Goal: Task Accomplishment & Management: Complete application form

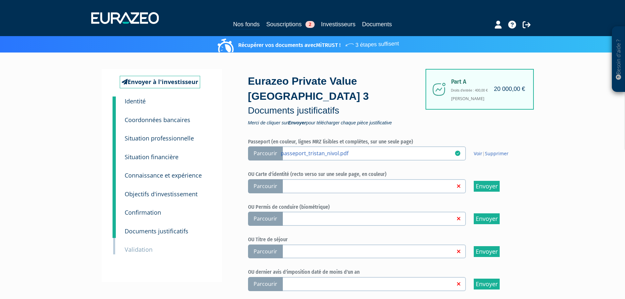
click at [531, 165] on div "Besoin d'aide ? × J'ai besoin d'aide Si vous avez une question à propos du fonc…" at bounding box center [312, 271] width 625 height 543
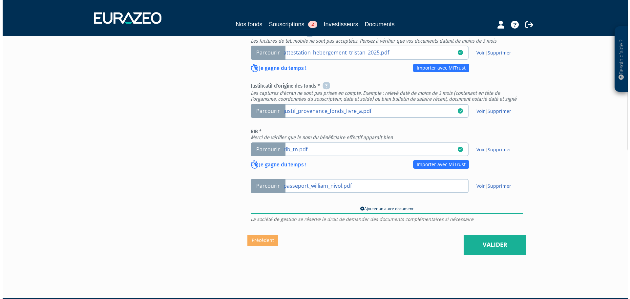
scroll to position [276, 0]
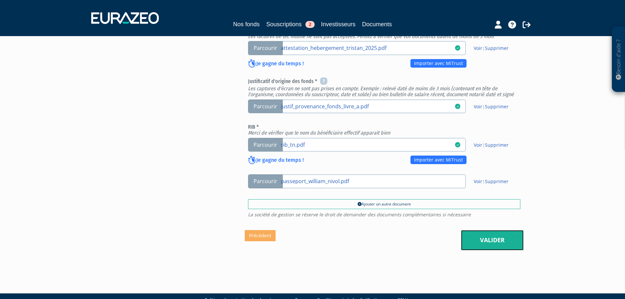
click at [499, 230] on link "Valider" at bounding box center [492, 240] width 63 height 20
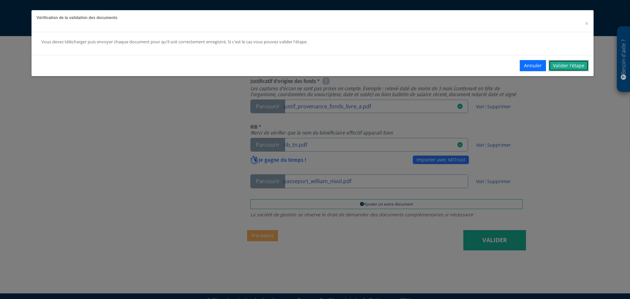
click at [574, 61] on link "Valider l'étape" at bounding box center [569, 65] width 40 height 11
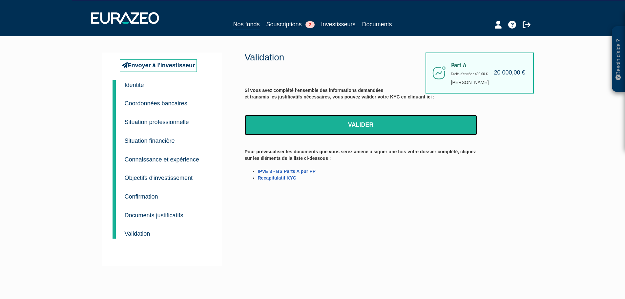
click at [371, 120] on link "Valider" at bounding box center [361, 125] width 232 height 20
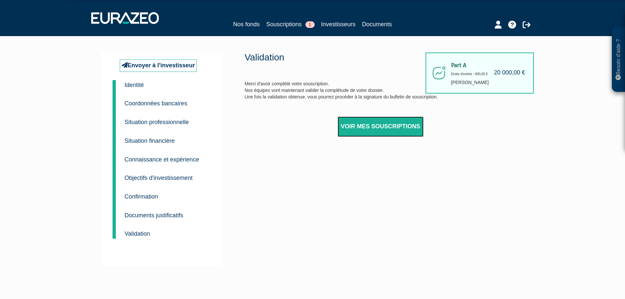
click at [383, 129] on link "Voir mes souscriptions" at bounding box center [381, 127] width 86 height 20
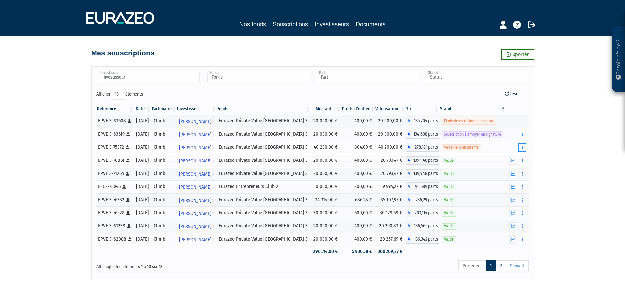
click at [526, 151] on button "button" at bounding box center [523, 147] width 8 height 8
click at [531, 152] on div "Référence Date Partenaire Investisseur Fonds Montant Droits d'entrée Valorisati…" at bounding box center [313, 180] width 442 height 158
click at [522, 136] on icon "button" at bounding box center [522, 134] width 1 height 4
drag, startPoint x: 538, startPoint y: 142, endPoint x: 535, endPoint y: 148, distance: 6.4
click at [537, 144] on div "Besoin d'aide ? × J'ai besoin d'aide Si vous avez une question à propos du fonc…" at bounding box center [312, 139] width 625 height 279
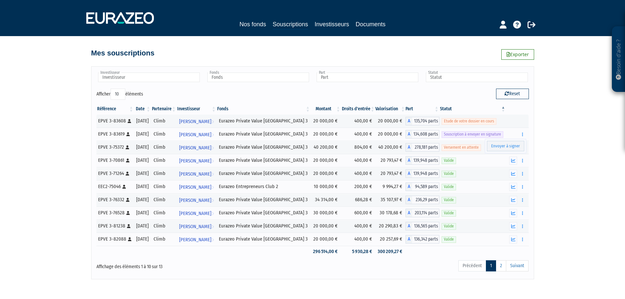
click at [571, 156] on div "Besoin d'aide ? × J'ai besoin d'aide Si vous avez une question à propos du fonc…" at bounding box center [312, 139] width 625 height 279
click at [511, 123] on link at bounding box center [513, 121] width 8 height 8
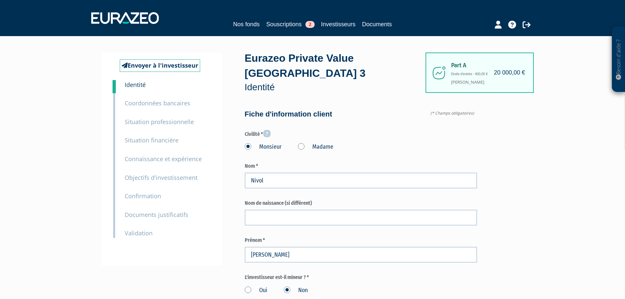
click at [137, 234] on small "Validation" at bounding box center [139, 233] width 28 height 8
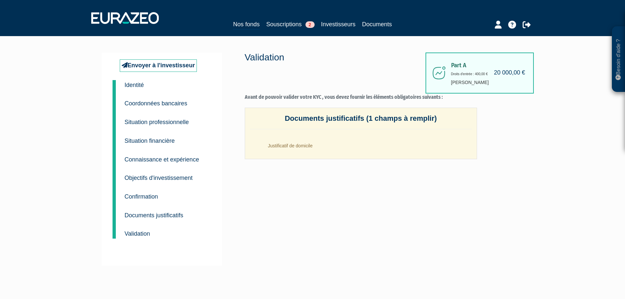
click at [155, 216] on small "Documents justificatifs" at bounding box center [154, 215] width 59 height 7
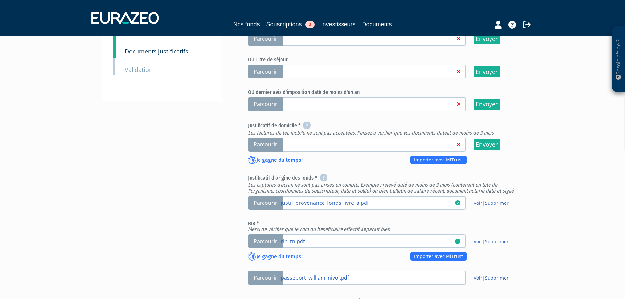
scroll to position [164, 0]
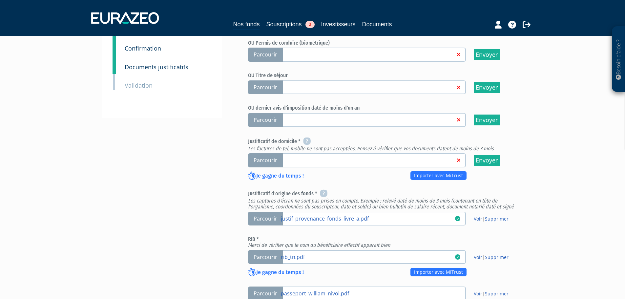
click at [270, 153] on span "Parcourir" at bounding box center [265, 160] width 35 height 14
click at [0, 0] on input "Parcourir" at bounding box center [0, 0] width 0 height 0
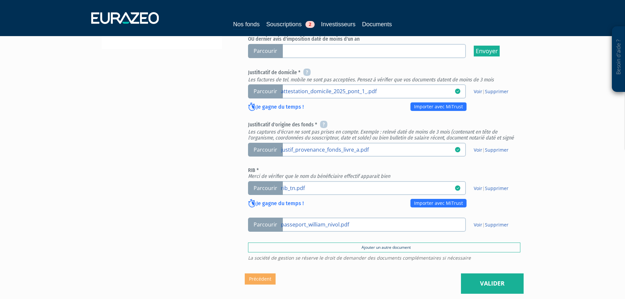
scroll to position [276, 0]
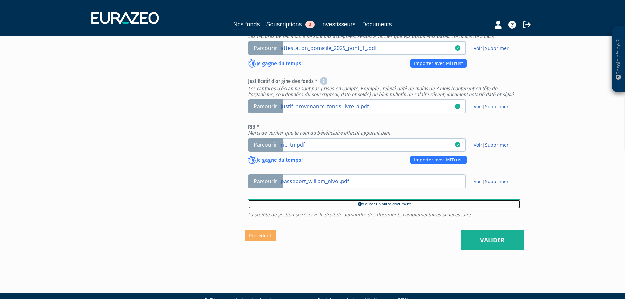
click at [358, 202] on icon at bounding box center [360, 204] width 4 height 4
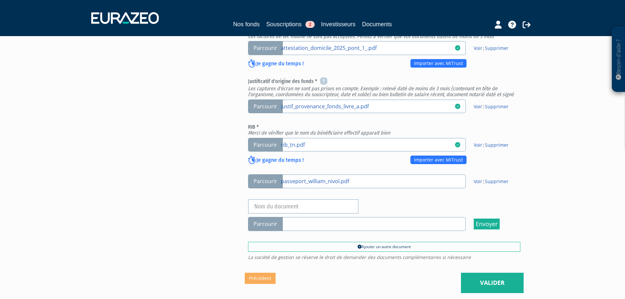
click at [299, 220] on link at bounding box center [368, 223] width 174 height 7
click at [0, 0] on input "Parcourir" at bounding box center [0, 0] width 0 height 0
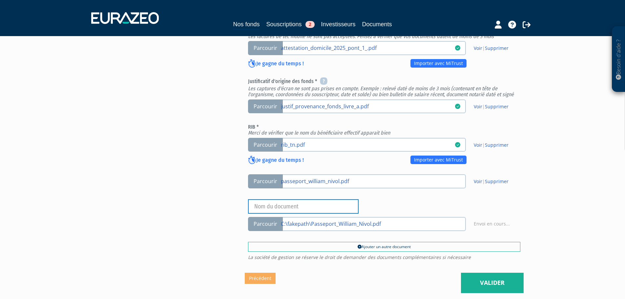
click at [281, 199] on input "text" at bounding box center [303, 206] width 111 height 14
type input "CNI Hébergeur"
click at [223, 154] on div "Envoyer à l'investisseur 1 Identité 2 Coordonnées bancaires 3 Situation profess…" at bounding box center [313, 43] width 412 height 500
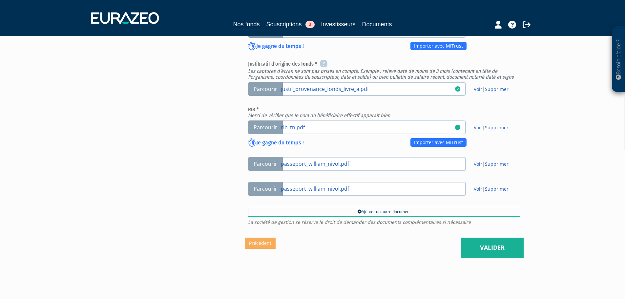
scroll to position [301, 0]
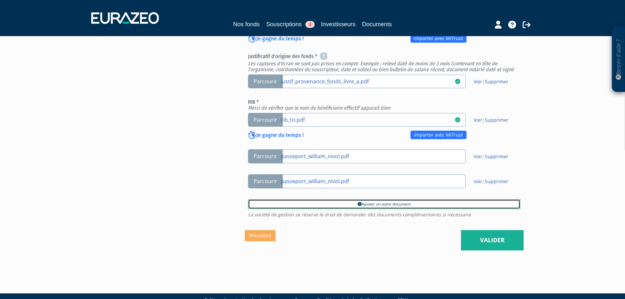
click at [331, 199] on link "Ajouter un autre document" at bounding box center [384, 204] width 272 height 10
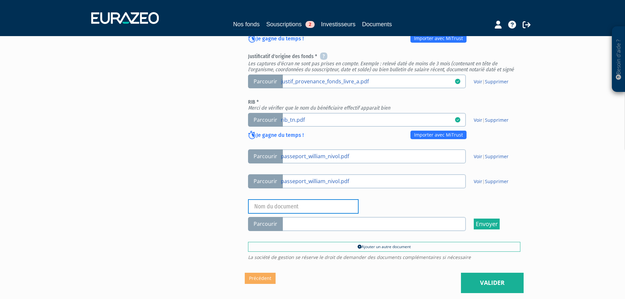
click at [306, 199] on input "text" at bounding box center [303, 206] width 111 height 14
click at [380, 179] on div "Parcourir passeport_william_nivol.pdf Voir | Supprimer Parcourir Supprimer" at bounding box center [384, 190] width 272 height 82
click at [297, 199] on input "text" at bounding box center [303, 206] width 111 height 14
type input "Attestation hébergement"
click at [154, 205] on div "Envoyer à l'investisseur 1 Identité 2 Coordonnées bancaires 3 Situation profess…" at bounding box center [313, 30] width 412 height 525
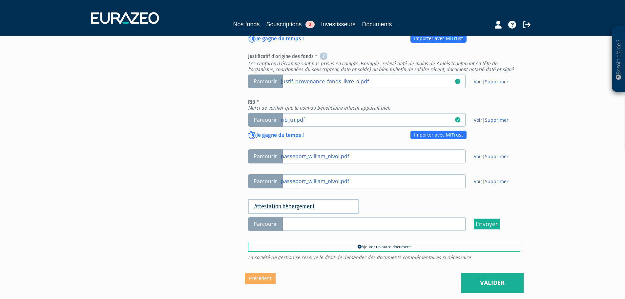
click at [280, 217] on span "Parcourir" at bounding box center [265, 224] width 35 height 14
click at [0, 0] on input "Parcourir" at bounding box center [0, 0] width 0 height 0
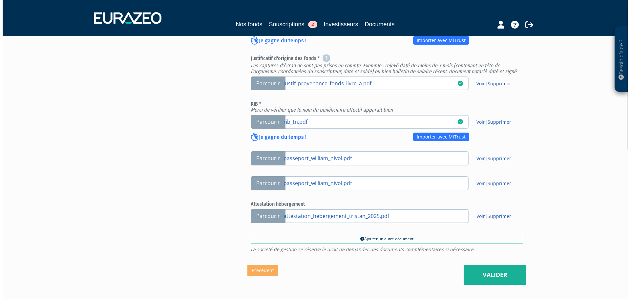
scroll to position [334, 0]
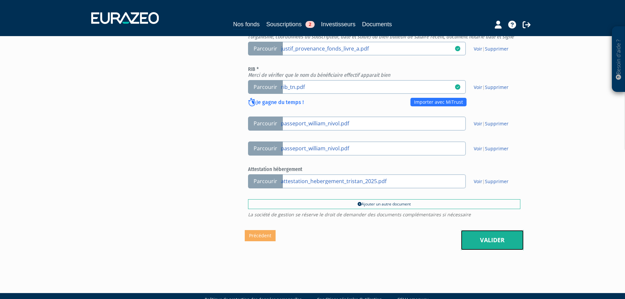
click at [506, 234] on link "Valider" at bounding box center [492, 240] width 63 height 20
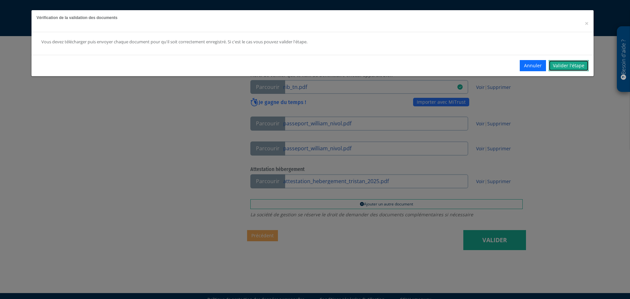
click at [577, 65] on link "Valider l'étape" at bounding box center [569, 65] width 40 height 11
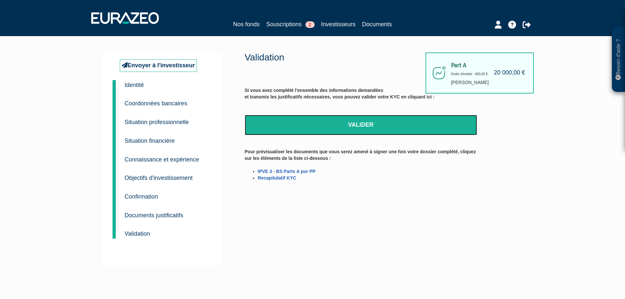
click at [409, 132] on link "Valider" at bounding box center [361, 125] width 232 height 20
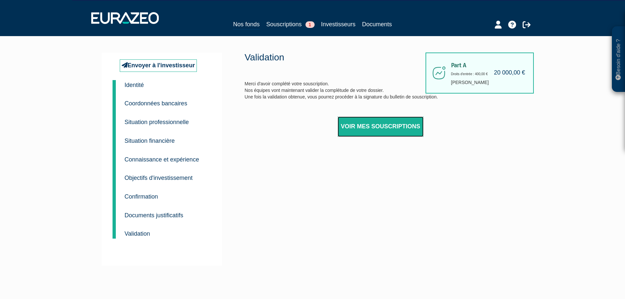
click at [346, 131] on link "Voir mes souscriptions" at bounding box center [381, 127] width 86 height 20
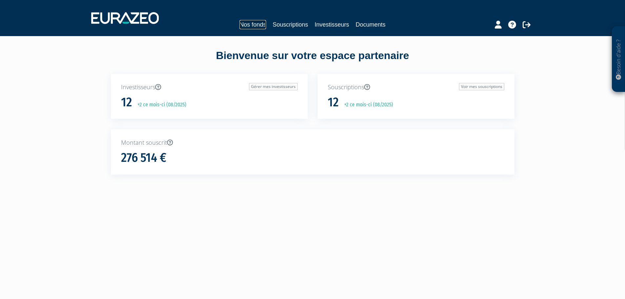
click at [262, 24] on link "Nos fonds" at bounding box center [253, 24] width 27 height 9
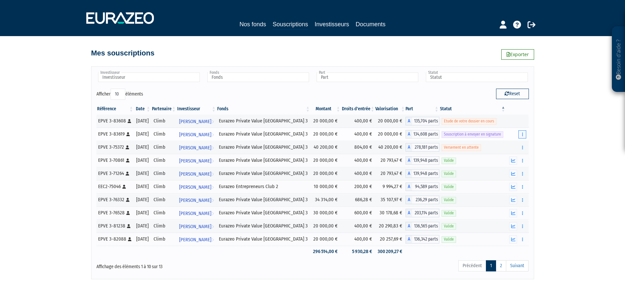
click at [519, 135] on button "button" at bounding box center [523, 134] width 8 height 8
click at [515, 141] on link "Envoyer à signer" at bounding box center [505, 146] width 37 height 11
click at [521, 134] on button "button" at bounding box center [523, 134] width 8 height 8
click at [515, 145] on link "Envoyer à signer" at bounding box center [505, 146] width 37 height 11
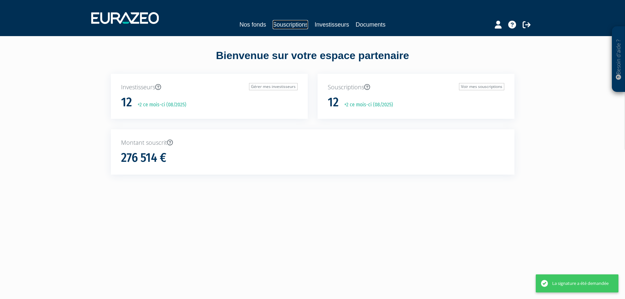
click at [287, 21] on link "Souscriptions" at bounding box center [290, 24] width 35 height 9
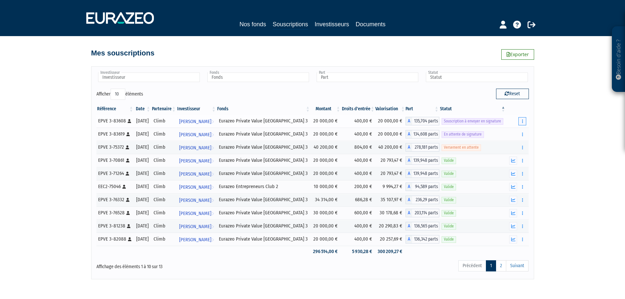
click at [524, 122] on button "button" at bounding box center [523, 121] width 8 height 8
click at [508, 135] on link "Envoyer à signer" at bounding box center [505, 133] width 37 height 11
